Goal: Task Accomplishment & Management: Use online tool/utility

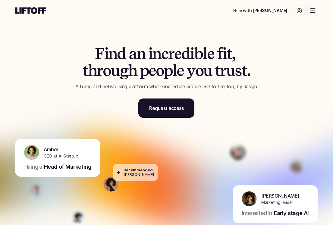
click at [301, 10] on icon at bounding box center [299, 10] width 5 height 5
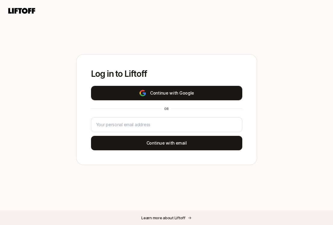
click at [170, 93] on button "Continue with Google" at bounding box center [166, 93] width 151 height 14
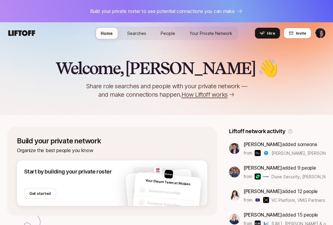
click at [209, 35] on span "Your Private Network" at bounding box center [211, 33] width 43 height 5
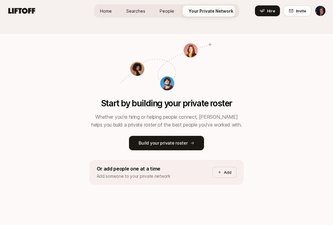
scroll to position [12, 0]
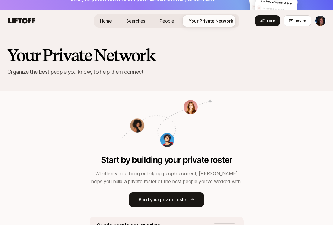
click at [169, 21] on span "People" at bounding box center [167, 20] width 14 height 5
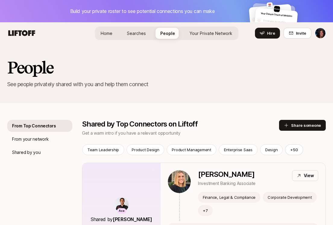
click at [130, 36] on link "Searches" at bounding box center [136, 33] width 29 height 11
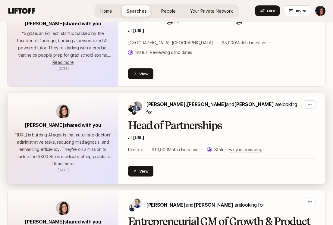
scroll to position [202, 0]
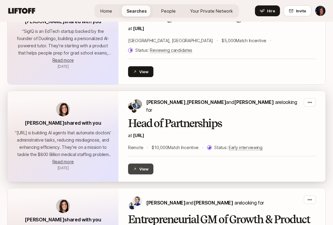
click at [135, 168] on icon at bounding box center [135, 169] width 2 height 2
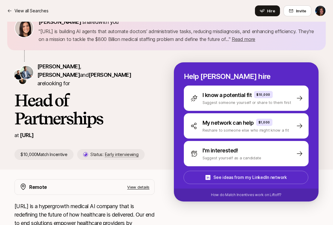
scroll to position [44, 0]
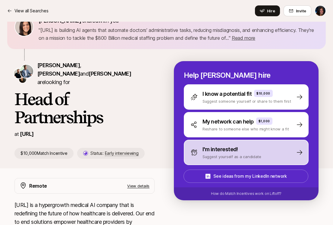
click at [239, 155] on p "Suggest yourself as a candidate" at bounding box center [231, 157] width 59 height 6
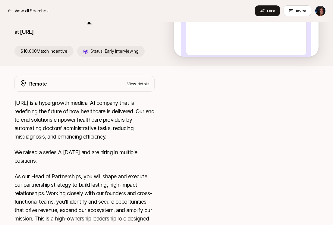
scroll to position [226, 0]
